Goal: Task Accomplishment & Management: Manage account settings

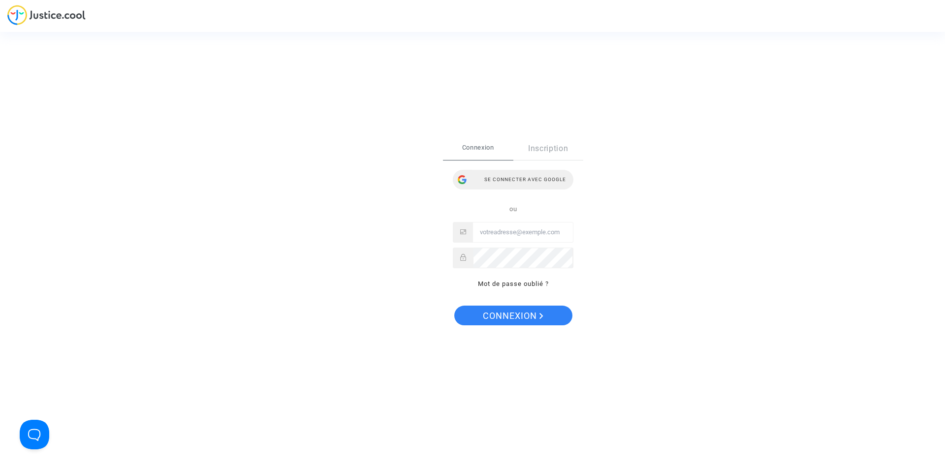
click at [543, 182] on div "Se connecter avec Google" at bounding box center [513, 180] width 121 height 20
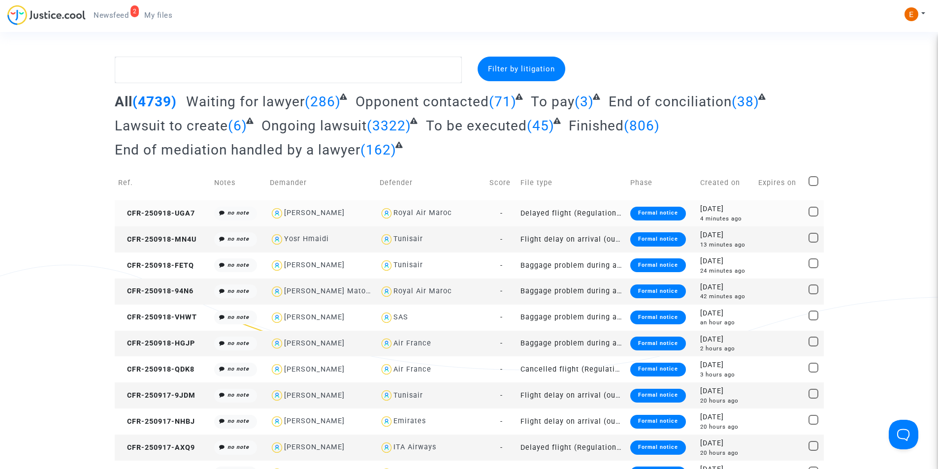
click at [653, 212] on div "Formal notice" at bounding box center [658, 214] width 56 height 14
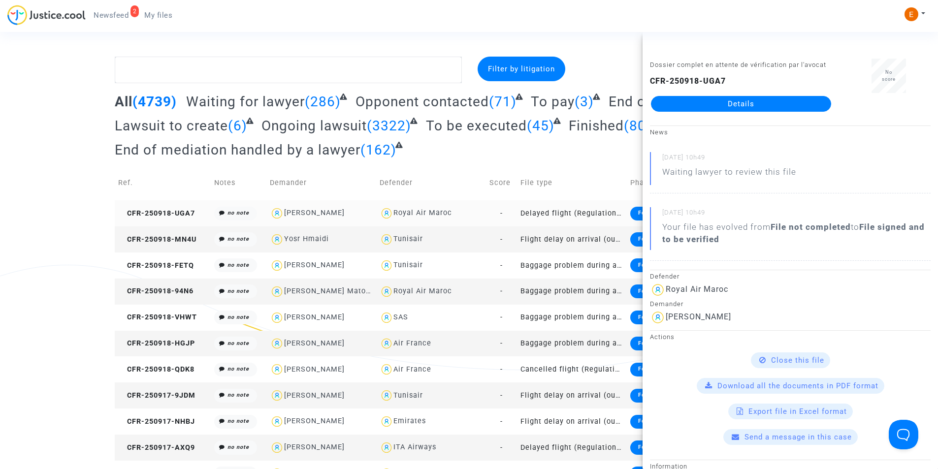
click at [370, 214] on div "[PERSON_NAME]" at bounding box center [321, 213] width 103 height 14
type textarea "@"[PERSON_NAME]" @"Pitcher Avocat""
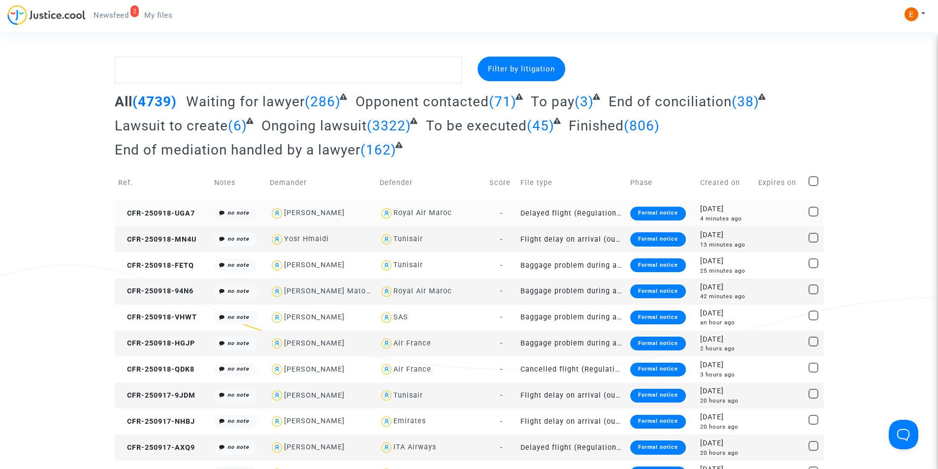
click at [655, 214] on div "Formal notice" at bounding box center [658, 214] width 56 height 14
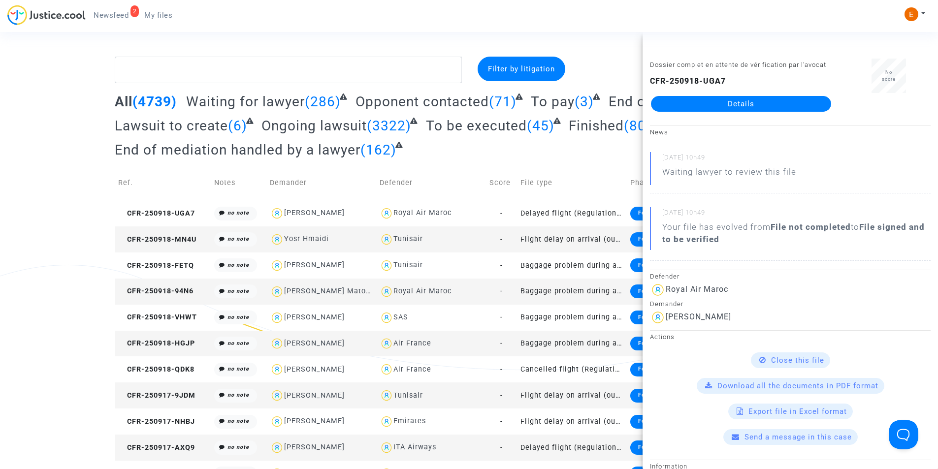
click at [748, 107] on link "Details" at bounding box center [741, 104] width 180 height 16
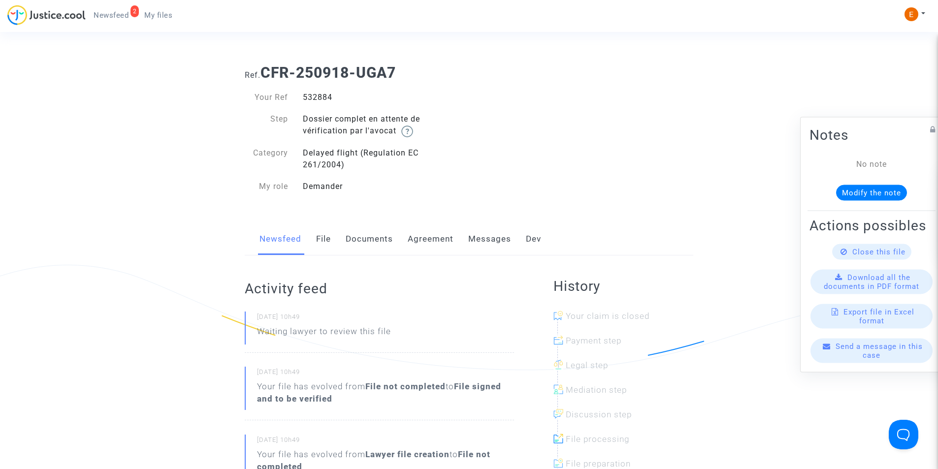
click at [328, 239] on link "File" at bounding box center [323, 239] width 15 height 32
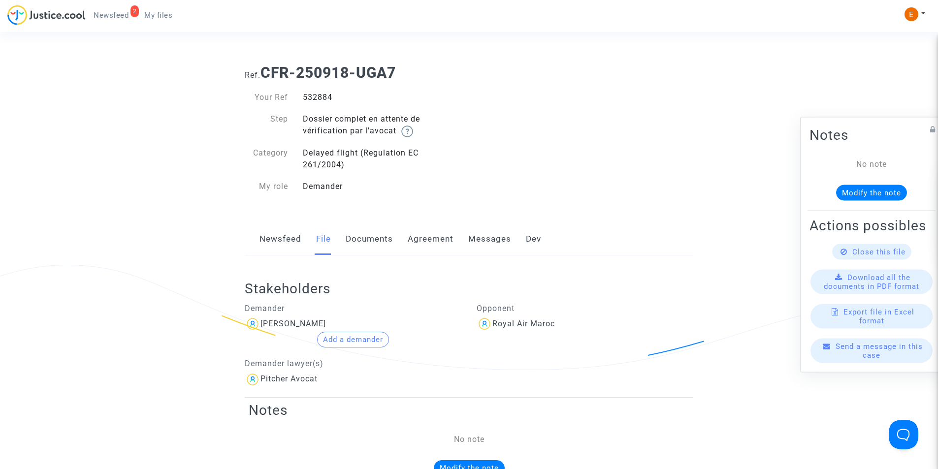
click at [366, 245] on link "Documents" at bounding box center [369, 239] width 47 height 32
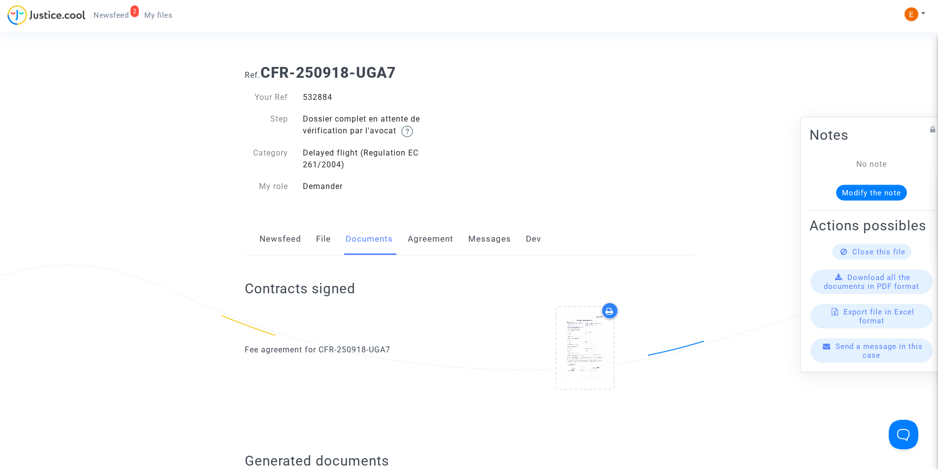
click at [430, 241] on link "Agreement" at bounding box center [431, 239] width 46 height 32
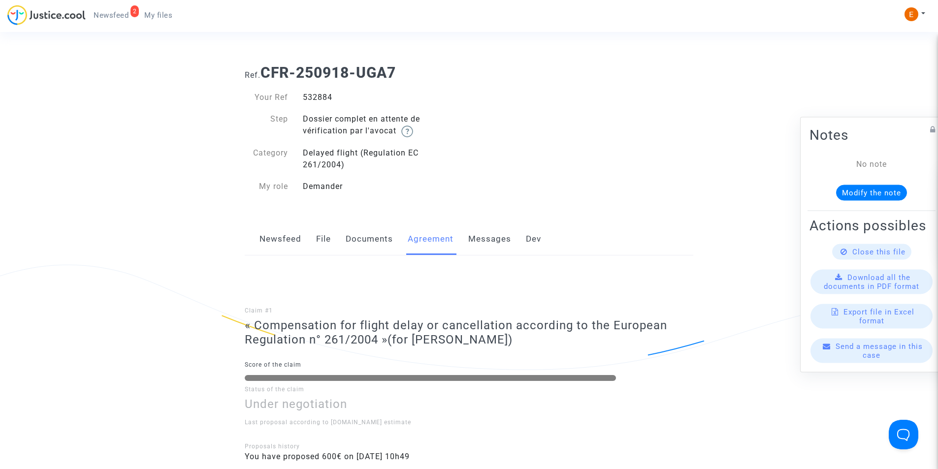
drag, startPoint x: 485, startPoint y: 241, endPoint x: 566, endPoint y: 254, distance: 81.7
click at [486, 241] on link "Messages" at bounding box center [489, 239] width 43 height 32
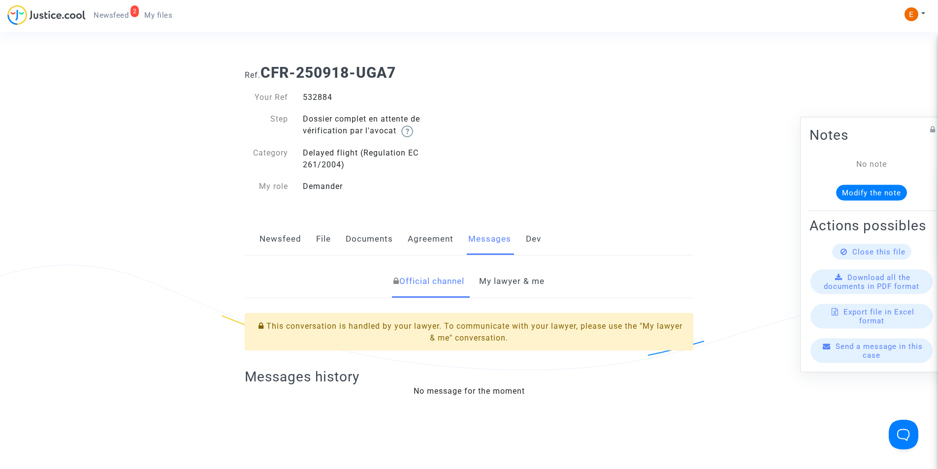
click at [545, 238] on div "Newsfeed File Documents Agreement Messages Dev" at bounding box center [469, 239] width 448 height 33
click at [345, 236] on div "Newsfeed File Documents Agreement Messages Dev" at bounding box center [469, 239] width 448 height 33
click at [380, 243] on link "Documents" at bounding box center [369, 239] width 47 height 32
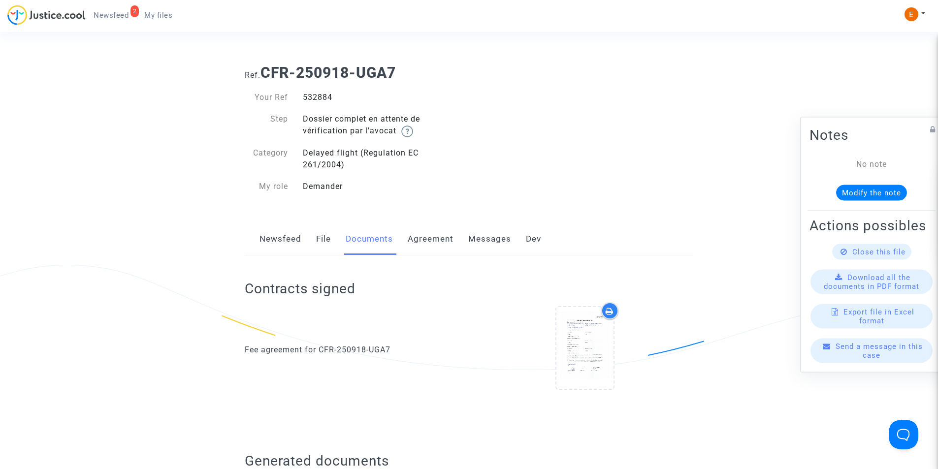
click at [324, 236] on link "File" at bounding box center [323, 239] width 15 height 32
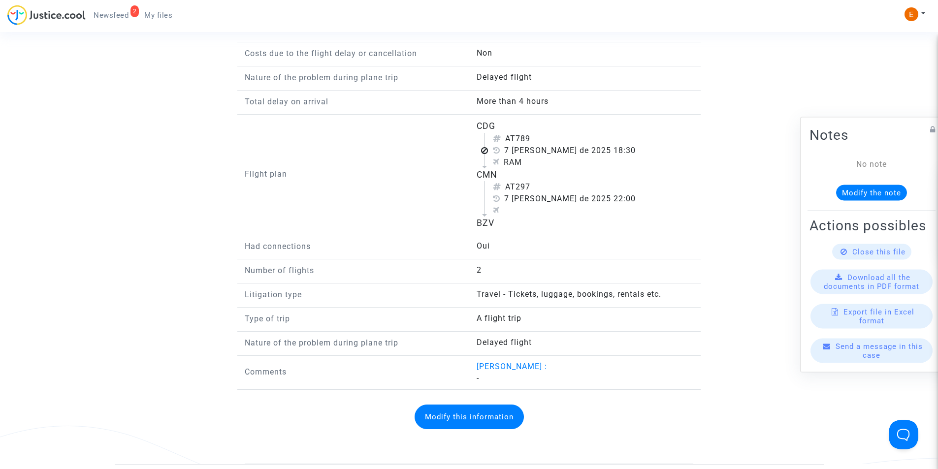
scroll to position [935, 0]
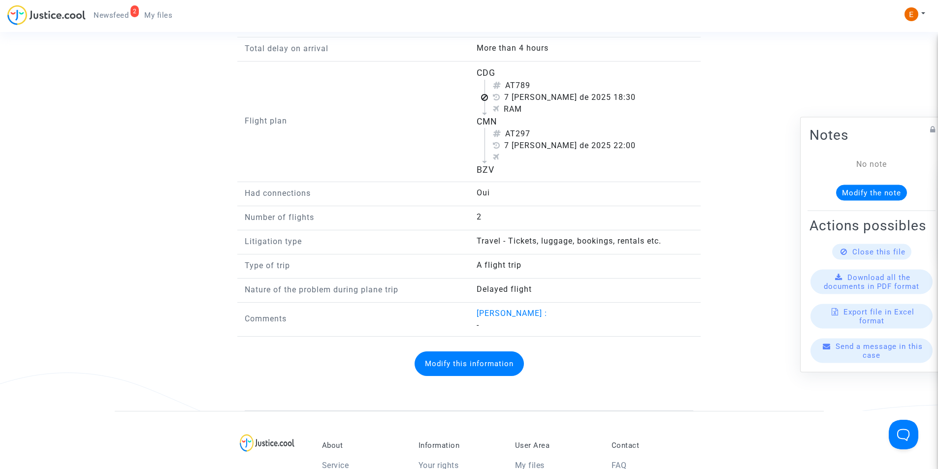
click at [491, 355] on button "Modify this information" at bounding box center [469, 363] width 109 height 25
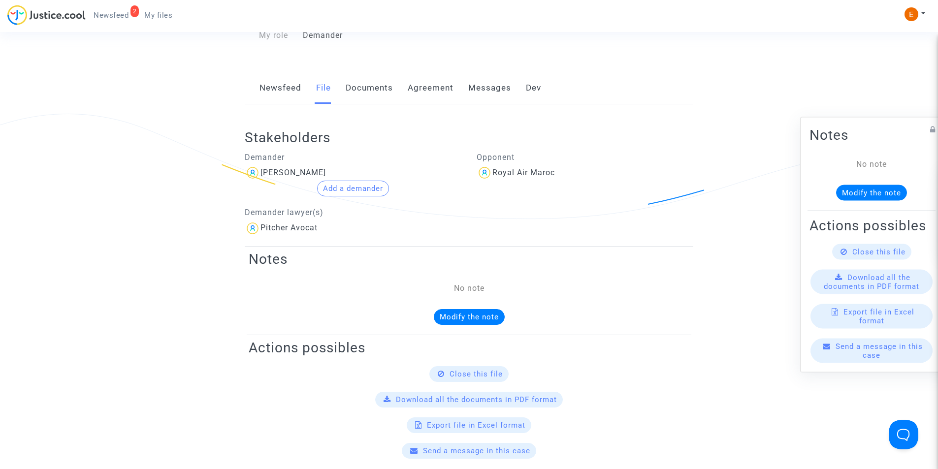
scroll to position [0, 0]
